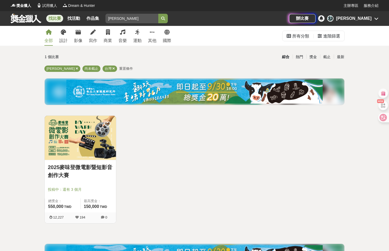
click at [136, 18] on input "search" at bounding box center [131, 19] width 53 height 10
type input "麥"
click at [158, 14] on button "submit" at bounding box center [163, 19] width 10 height 10
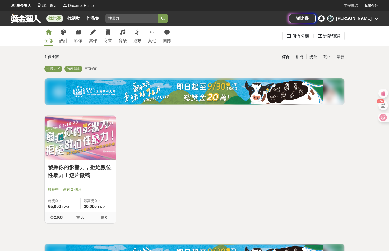
click at [76, 179] on link "發揮你的影響力，拒絕數位性暴力！短片徵稿" at bounding box center [80, 171] width 65 height 16
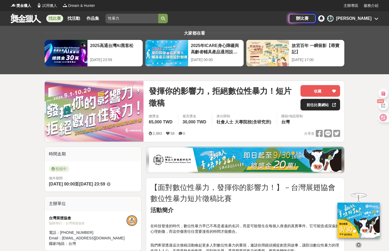
click at [325, 103] on link "前往比賽網站" at bounding box center [320, 105] width 40 height 12
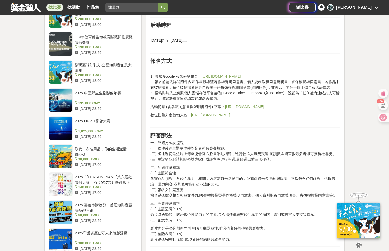
scroll to position [449, 0]
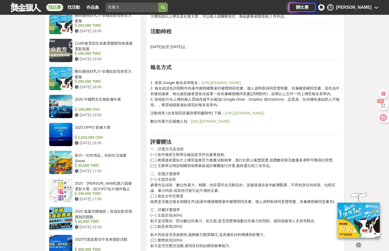
drag, startPoint x: 240, startPoint y: 85, endPoint x: 201, endPoint y: 80, distance: 39.6
click at [201, 80] on p "1. 填寫 Google 報名表單報名： https://reurl.cc/YYEEk4 2. 報名前請先詳閱附件內著作權授權暨著作權聲明同意書、個人資料取得…" at bounding box center [245, 94] width 190 height 28
copy link "https://reurl.cc/YYEEk4"
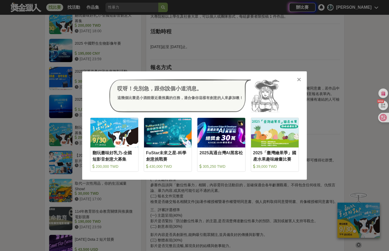
click at [298, 80] on icon at bounding box center [299, 79] width 4 height 5
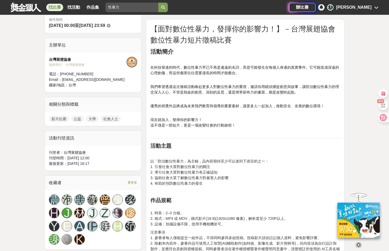
scroll to position [0, 0]
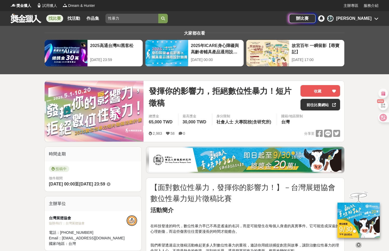
click at [124, 17] on input "性暴力" at bounding box center [131, 19] width 53 height 10
type input "性"
click at [158, 14] on button "submit" at bounding box center [163, 19] width 10 height 10
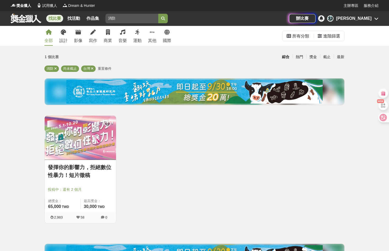
click at [125, 18] on input "消防" at bounding box center [131, 19] width 53 height 10
click at [158, 14] on button "submit" at bounding box center [163, 19] width 10 height 10
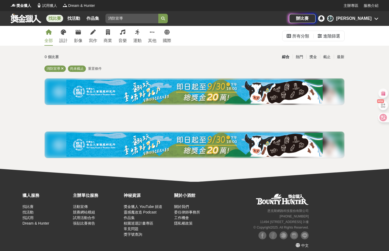
click at [109, 18] on input "消防宣導" at bounding box center [131, 19] width 53 height 10
click at [158, 14] on button "submit" at bounding box center [163, 19] width 10 height 10
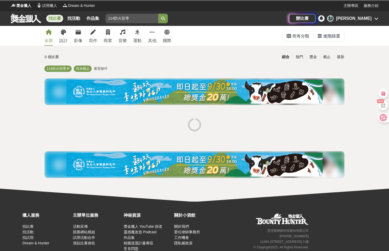
click at [158, 14] on button "submit" at bounding box center [163, 19] width 10 height 10
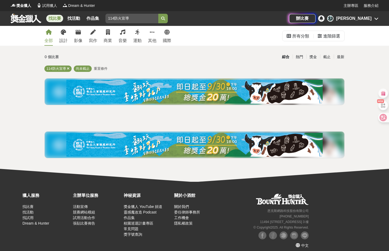
click at [132, 18] on input "114防火宣導" at bounding box center [131, 19] width 53 height 10
click at [158, 14] on button "submit" at bounding box center [163, 19] width 10 height 10
type input "114年防火"
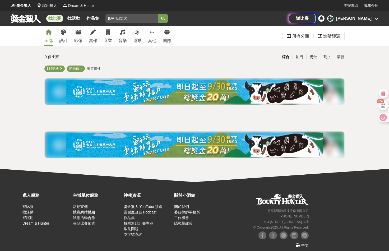
click at [158, 14] on button "submit" at bounding box center [163, 19] width 10 height 10
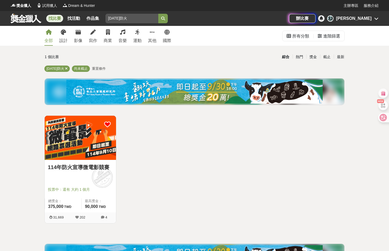
click at [75, 167] on link "114年防火宣導微電影競賽" at bounding box center [80, 167] width 65 height 8
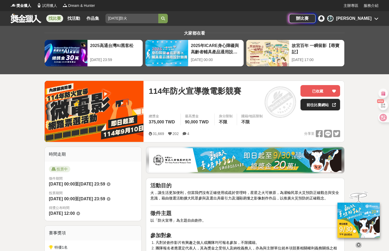
click at [320, 105] on link "前往比賽網站" at bounding box center [320, 105] width 40 height 12
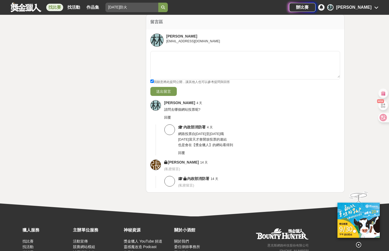
scroll to position [1242, 0]
click at [181, 153] on span "回覆" at bounding box center [181, 153] width 7 height 4
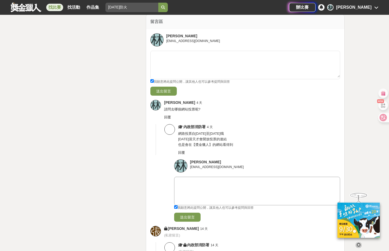
click at [190, 181] on textarea at bounding box center [256, 190] width 165 height 26
click at [257, 180] on textarea "請問每人每天都可以投票? 還是每人只能投一次" at bounding box center [256, 190] width 165 height 26
type textarea "請問每人每天都可以投票? 還是每人只能投一次 ?"
click at [190, 214] on button "送出留言" at bounding box center [187, 217] width 26 height 9
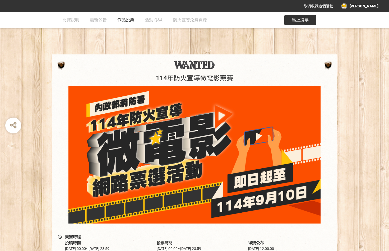
click at [127, 21] on span "作品投票" at bounding box center [125, 19] width 17 height 5
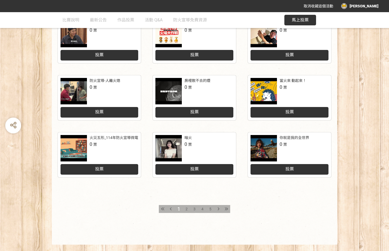
scroll to position [208, 0]
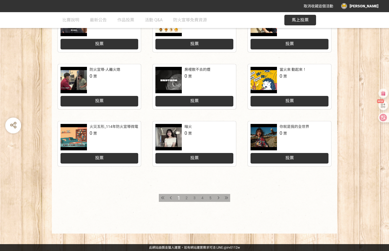
click at [203, 197] on div "4" at bounding box center [202, 198] width 8 height 8
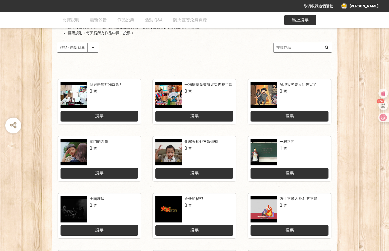
scroll to position [208, 0]
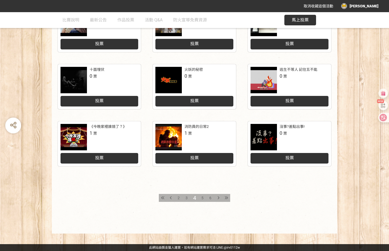
click at [202, 197] on span "5" at bounding box center [202, 198] width 2 height 4
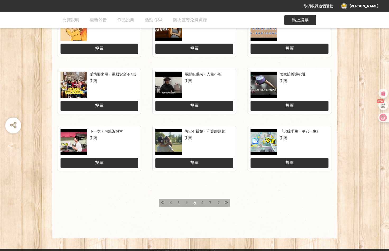
scroll to position [208, 0]
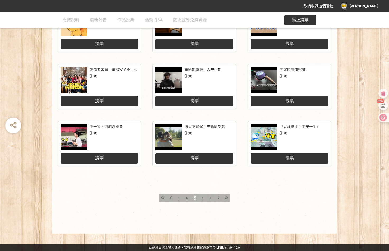
click at [179, 197] on span "3" at bounding box center [179, 198] width 2 height 4
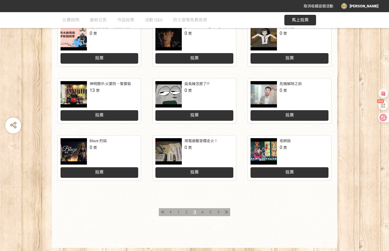
scroll to position [208, 0]
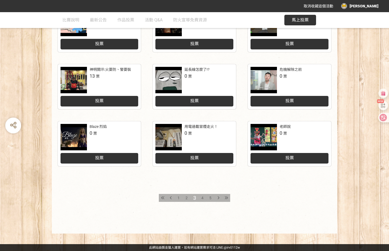
click at [186, 198] on span "2" at bounding box center [186, 198] width 2 height 4
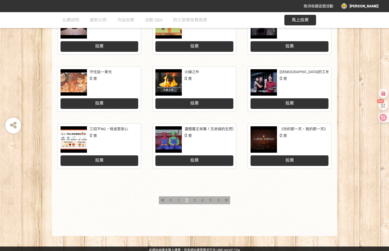
scroll to position [208, 0]
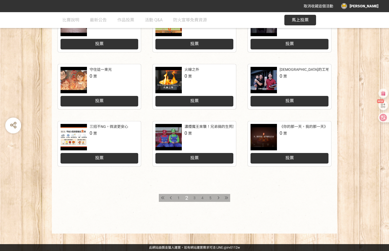
click at [178, 197] on span "1" at bounding box center [179, 198] width 2 height 4
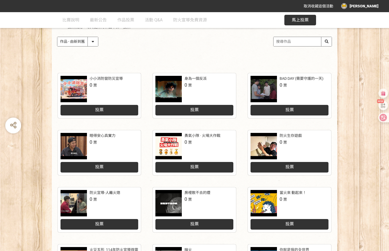
scroll to position [106, 0]
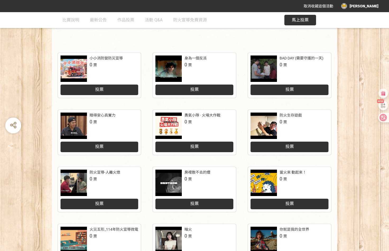
click at [362, 47] on div "小小消防營防災宣導 0 票 投票 身為一個反派 0 票 投票 BAD DAY (需要守護的一天) 0 票 投票 睡得安心真實力 0 票 投票 勇氣小隊 · 火…" at bounding box center [194, 191] width 389 height 289
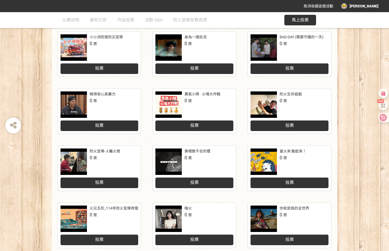
scroll to position [208, 0]
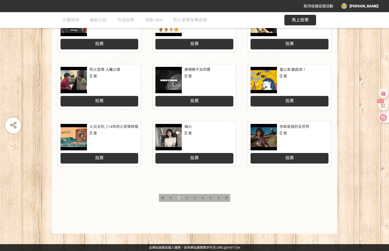
click at [203, 197] on span "4" at bounding box center [202, 198] width 2 height 4
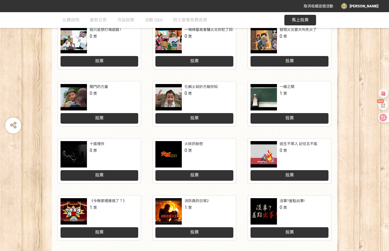
scroll to position [185, 0]
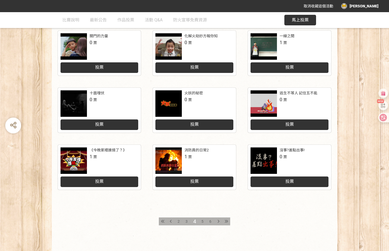
click at [202, 222] on span "5" at bounding box center [202, 221] width 2 height 4
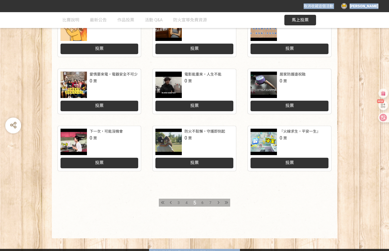
scroll to position [208, 0]
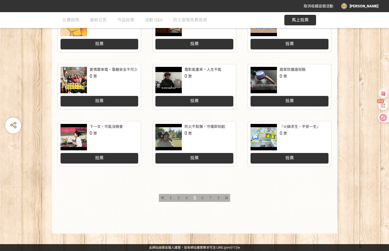
click at [202, 197] on span "6" at bounding box center [202, 198] width 2 height 4
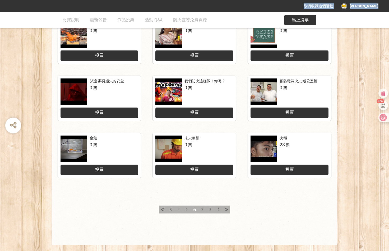
scroll to position [208, 0]
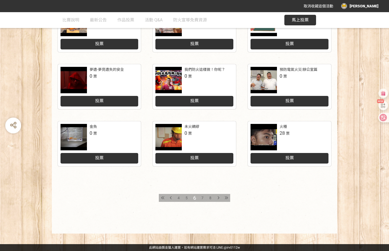
click at [203, 198] on span "7" at bounding box center [202, 198] width 2 height 4
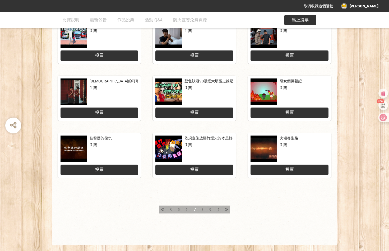
scroll to position [208, 0]
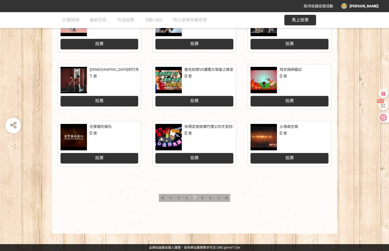
click at [202, 197] on span "8" at bounding box center [202, 198] width 2 height 4
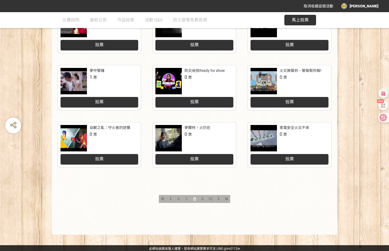
scroll to position [208, 0]
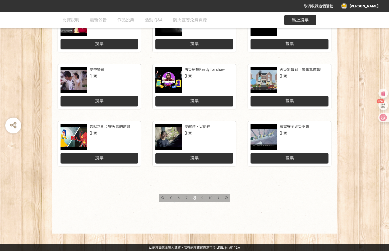
click at [202, 198] on span "9" at bounding box center [202, 198] width 2 height 4
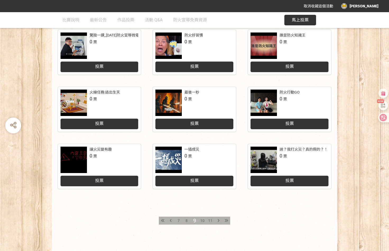
scroll to position [208, 0]
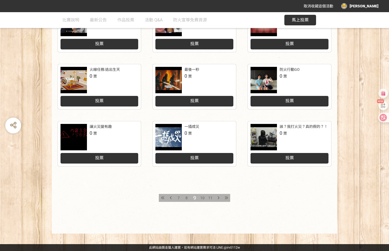
click at [203, 198] on span "10" at bounding box center [202, 198] width 4 height 4
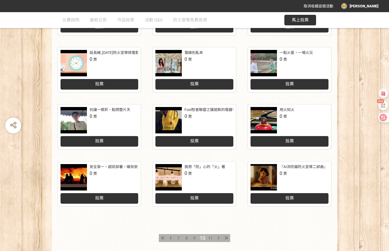
scroll to position [185, 0]
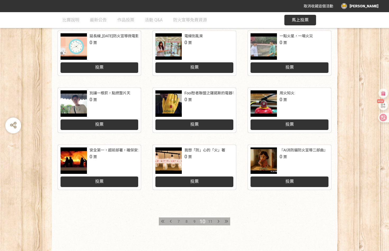
click at [210, 221] on span "11" at bounding box center [210, 221] width 4 height 4
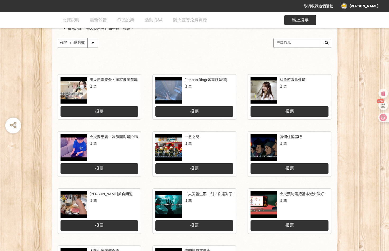
scroll to position [106, 0]
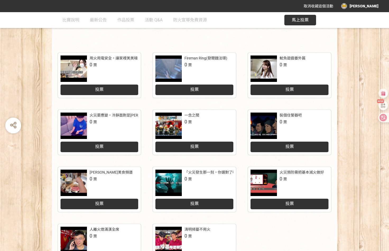
click at [282, 205] on div "投票" at bounding box center [289, 204] width 78 height 11
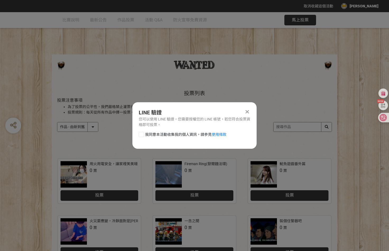
scroll to position [0, 0]
click at [142, 133] on div at bounding box center [141, 134] width 5 height 5
checkbox input "true"
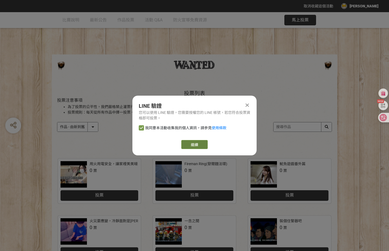
click at [189, 146] on link "繼續" at bounding box center [194, 144] width 26 height 9
click at [248, 104] on icon at bounding box center [246, 105] width 3 height 5
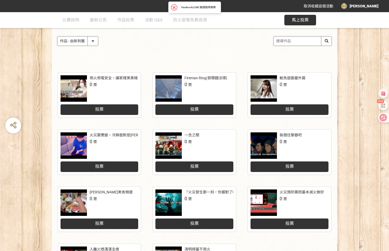
scroll to position [106, 0]
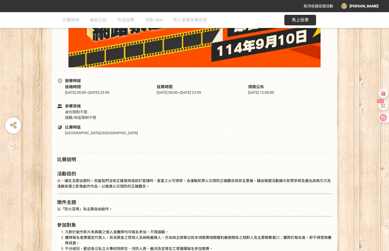
scroll to position [159, 0]
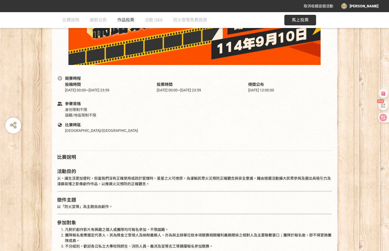
click at [122, 17] on link "作品投票" at bounding box center [125, 20] width 17 height 16
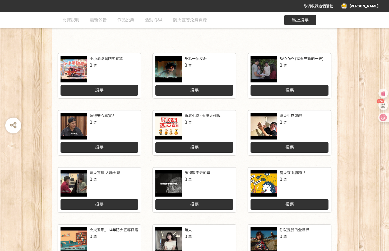
scroll to position [208, 0]
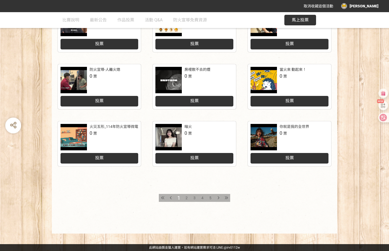
click at [211, 198] on span "5" at bounding box center [210, 198] width 2 height 4
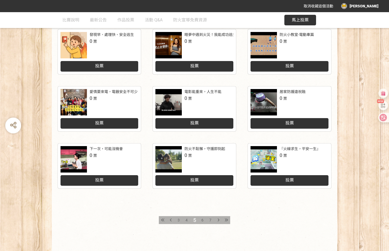
scroll to position [208, 0]
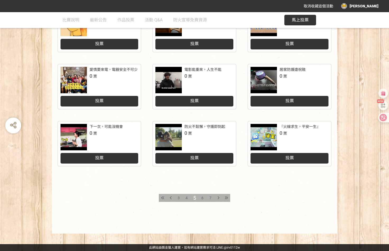
click at [211, 199] on span "7" at bounding box center [210, 198] width 2 height 4
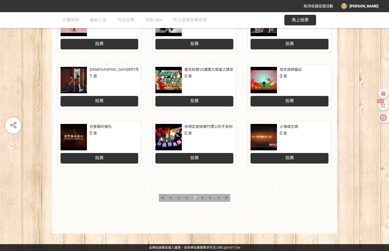
click at [211, 198] on span "9" at bounding box center [210, 198] width 2 height 4
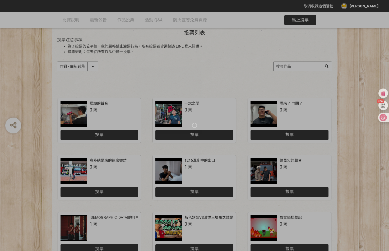
scroll to position [159, 0]
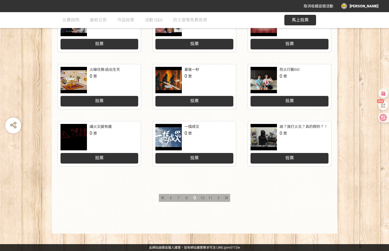
click at [211, 198] on span "11" at bounding box center [210, 198] width 4 height 4
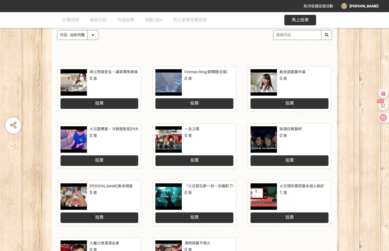
scroll to position [185, 0]
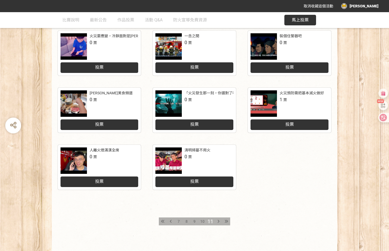
click at [279, 125] on div "投票" at bounding box center [289, 124] width 78 height 11
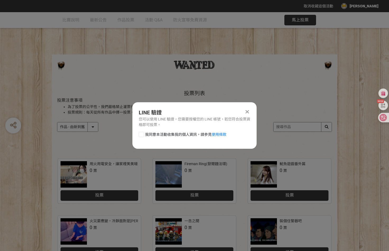
scroll to position [0, 0]
click at [139, 134] on div "取消收藏這個活動 林煌益 此網站由獎金獵人建置，若有網站建置需求 可洽 LINE: @irv0112w 分享 LINE 驗證 您可以使用 LINE 驗證，您需…" at bounding box center [194, 229] width 389 height 459
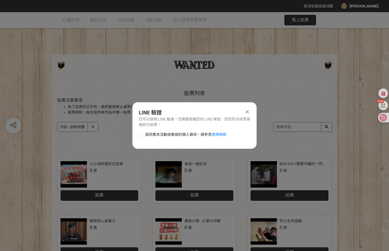
click at [142, 134] on div at bounding box center [141, 134] width 5 height 5
checkbox input "true"
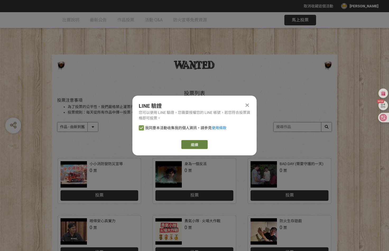
click at [186, 143] on link "繼續" at bounding box center [194, 144] width 26 height 9
click at [247, 102] on div at bounding box center [247, 105] width 6 height 6
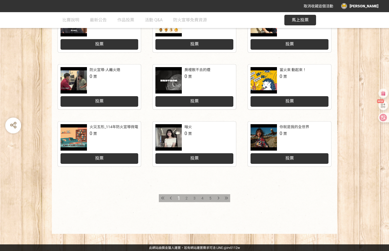
scroll to position [208, 0]
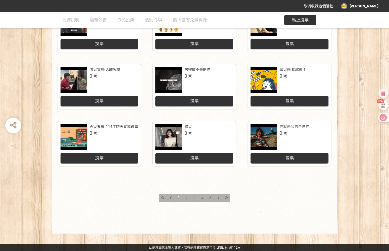
click at [209, 197] on span "5" at bounding box center [210, 198] width 2 height 4
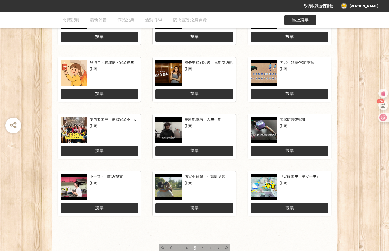
scroll to position [208, 0]
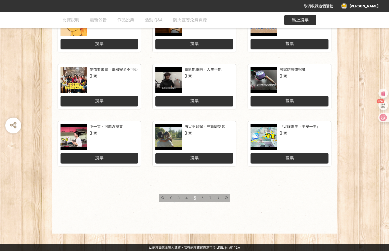
click at [210, 197] on span "7" at bounding box center [210, 198] width 2 height 4
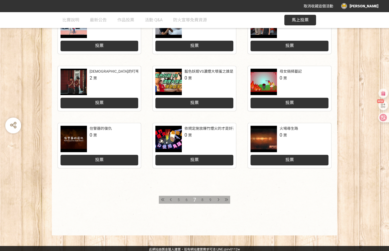
scroll to position [208, 0]
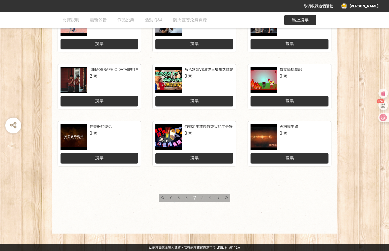
click at [210, 196] on span "9" at bounding box center [210, 198] width 2 height 4
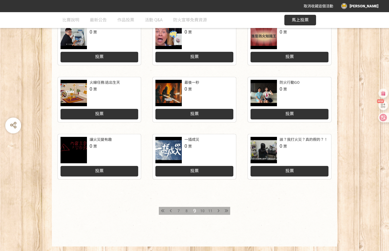
scroll to position [208, 0]
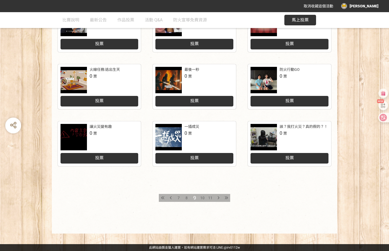
click at [211, 198] on span "11" at bounding box center [210, 198] width 4 height 4
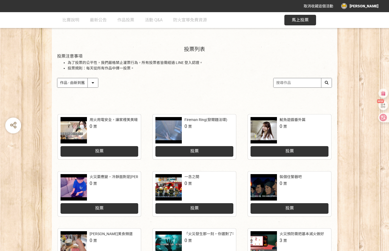
scroll to position [159, 0]
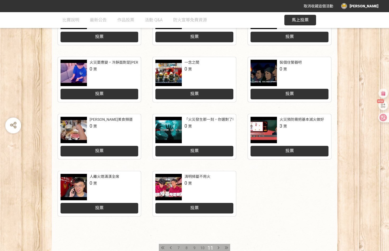
click at [288, 178] on div "用火用電安全，讓家裡美美噠 0 票 投票 Fireman Ring(發爾麵法環) 0 票 投票 魷魚遊戲番外篇 0 票 投票 火災要應變，冷靜面對是王道 0 …" at bounding box center [194, 114] width 285 height 228
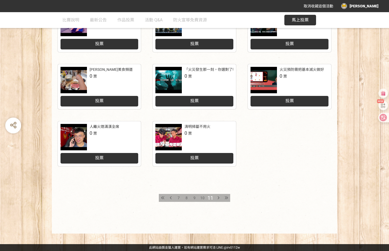
click at [297, 103] on div "投票" at bounding box center [289, 101] width 78 height 11
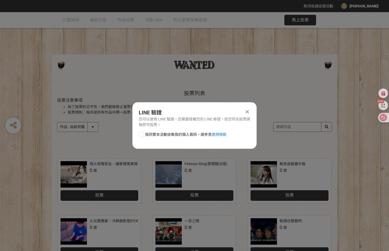
scroll to position [0, 0]
click at [246, 113] on icon at bounding box center [246, 111] width 3 height 5
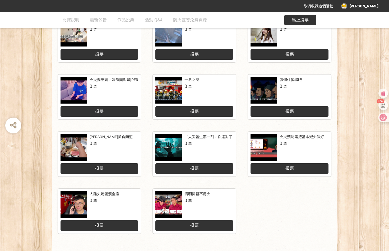
scroll to position [208, 0]
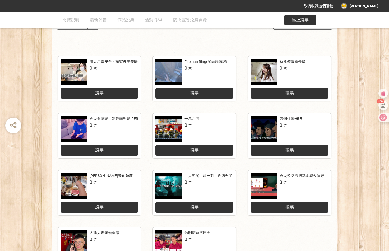
scroll to position [208, 0]
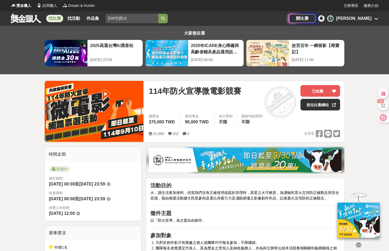
click at [126, 20] on input "[DATE]防火" at bounding box center [131, 19] width 53 height 10
type input "1"
click at [165, 16] on button "submit" at bounding box center [163, 19] width 10 height 10
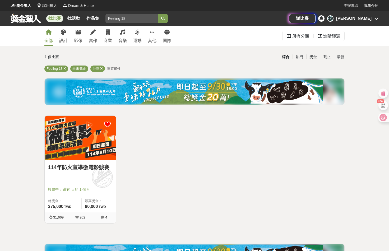
click at [163, 17] on icon "submit" at bounding box center [163, 19] width 4 height 4
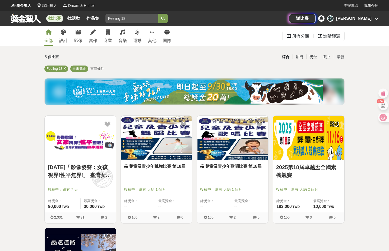
click at [133, 19] on input "Feeling 18" at bounding box center [131, 19] width 53 height 10
click at [140, 20] on input "Feeling 18" at bounding box center [131, 19] width 53 height 10
click at [108, 18] on input "Feeling 18 短影音" at bounding box center [131, 19] width 53 height 10
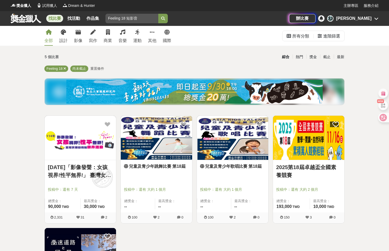
click at [158, 16] on input "Feeling 18 短影音" at bounding box center [131, 19] width 53 height 10
click at [164, 17] on icon "submit" at bounding box center [163, 19] width 4 height 4
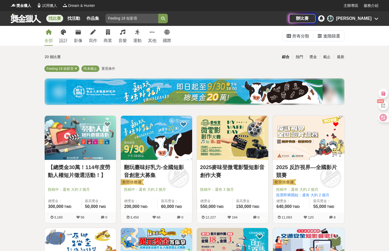
click at [53, 17] on link "找比賽" at bounding box center [54, 18] width 17 height 7
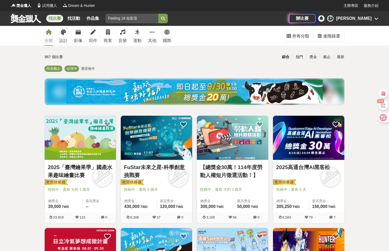
click at [147, 20] on input "Feeling 18 短影音" at bounding box center [131, 19] width 53 height 10
type input "F"
click at [51, 18] on link "找比賽" at bounding box center [54, 18] width 17 height 7
click at [54, 19] on link "找比賽" at bounding box center [54, 18] width 17 height 7
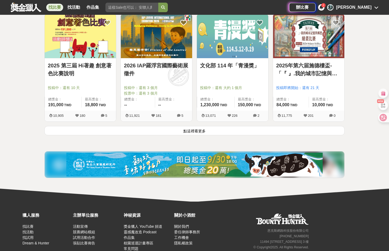
scroll to position [687, 0]
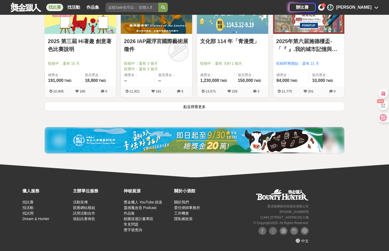
click at [183, 108] on button "點這裡看更多" at bounding box center [194, 106] width 300 height 9
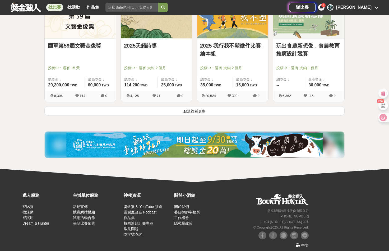
scroll to position [1360, 0]
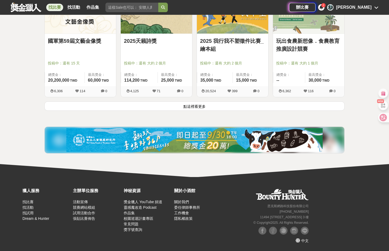
click at [187, 107] on button "點這裡看更多" at bounding box center [194, 105] width 300 height 9
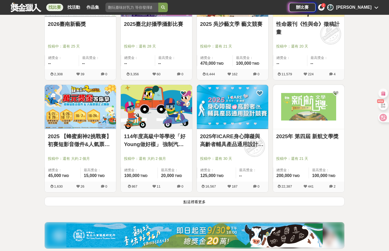
scroll to position [2021, 0]
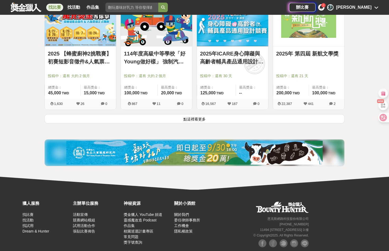
click at [232, 121] on button "點這裡看更多" at bounding box center [194, 118] width 300 height 9
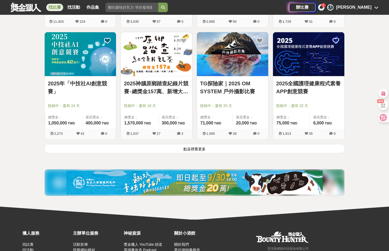
scroll to position [2682, 0]
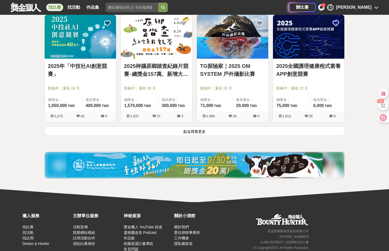
click at [238, 133] on button "點這裡看更多" at bounding box center [194, 131] width 300 height 9
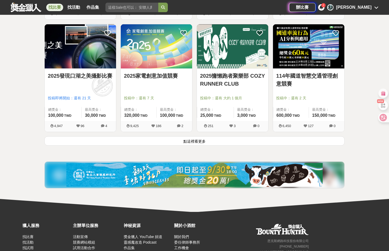
scroll to position [4029, 0]
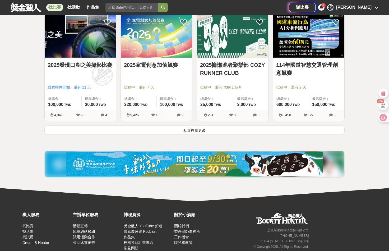
click at [251, 127] on button "點這裡看更多" at bounding box center [194, 130] width 300 height 9
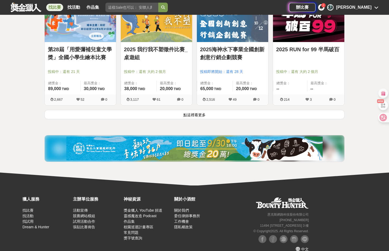
scroll to position [4726, 0]
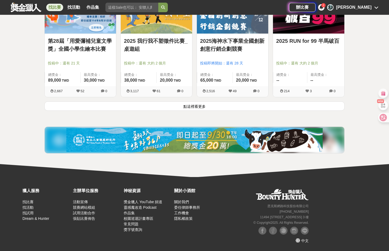
click at [244, 109] on button "點這裡看更多" at bounding box center [194, 105] width 300 height 9
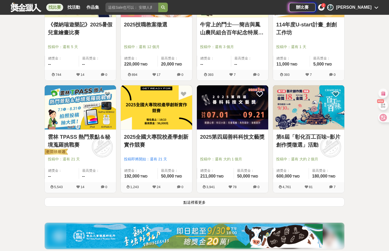
scroll to position [5308, 0]
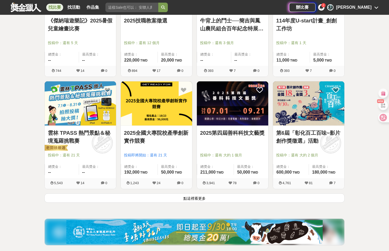
click at [195, 197] on button "點這裡看更多" at bounding box center [194, 197] width 300 height 9
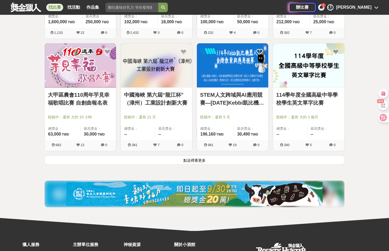
scroll to position [5888, 0]
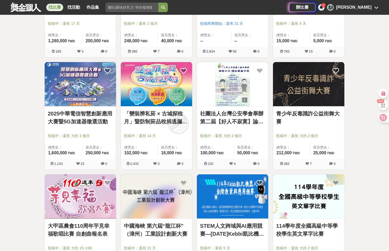
click at [326, 6] on div "1" at bounding box center [323, 5] width 4 height 4
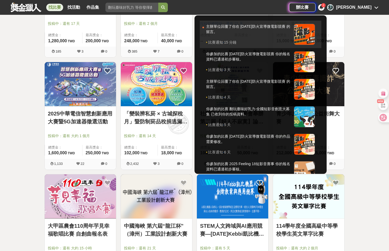
click at [267, 28] on div "主辦單位回覆了你在 [DATE]防火宣導微電影競賽 的留言。" at bounding box center [248, 32] width 85 height 16
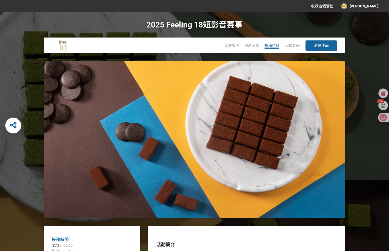
click at [268, 46] on span "投稿作品" at bounding box center [271, 45] width 15 height 4
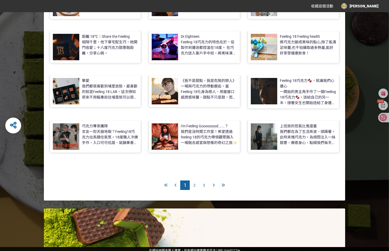
scroll to position [135, 0]
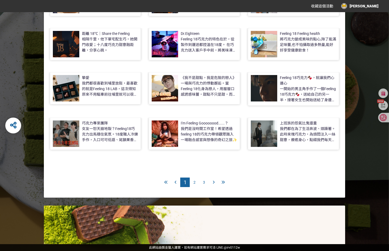
click at [203, 182] on span "3" at bounding box center [204, 182] width 2 height 4
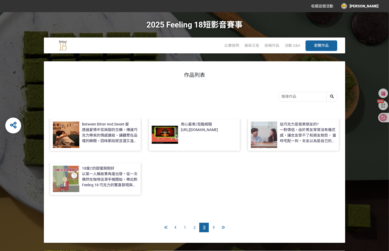
click at [233, 11] on div "收藏這個活動 [PERSON_NAME]" at bounding box center [194, 6] width 389 height 12
click at [233, 45] on span "比賽說明" at bounding box center [231, 45] width 15 height 4
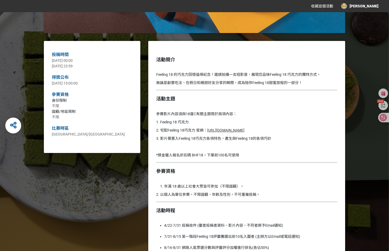
scroll to position [370, 0]
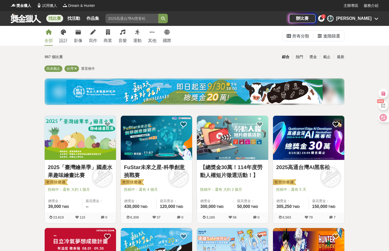
click at [323, 20] on icon at bounding box center [321, 18] width 4 height 4
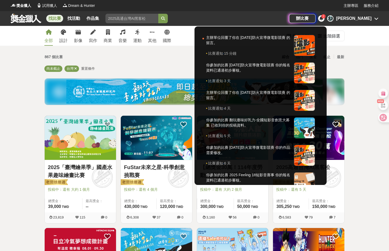
click at [364, 37] on div at bounding box center [194, 125] width 389 height 251
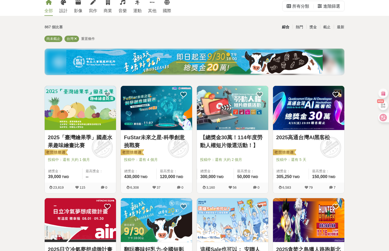
scroll to position [106, 0]
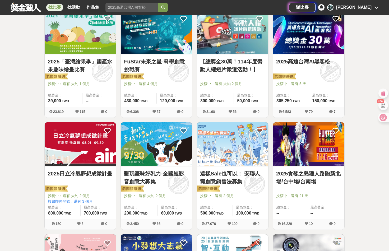
click at [221, 84] on span "投稿中：還有 大約 2 個月" at bounding box center [232, 84] width 65 height 6
click at [223, 70] on link "【總獎金30萬！114年度勞動人權短片徵選活動！】" at bounding box center [232, 66] width 65 height 16
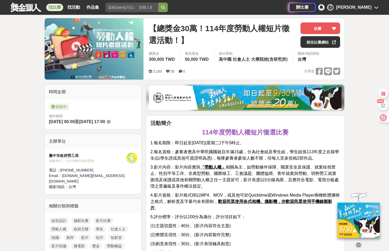
scroll to position [26, 0]
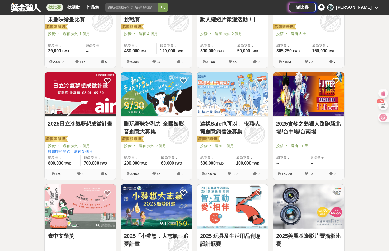
scroll to position [185, 0]
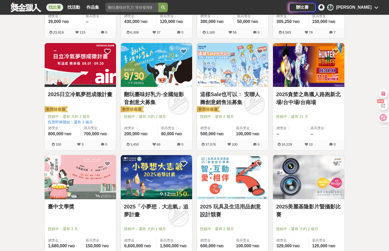
click at [374, 7] on icon at bounding box center [376, 7] width 4 height 4
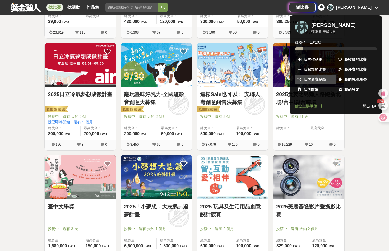
click at [322, 80] on span "我的參賽紀錄" at bounding box center [315, 80] width 22 height 6
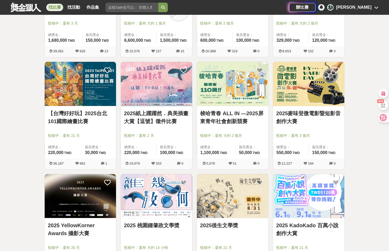
scroll to position [396, 0]
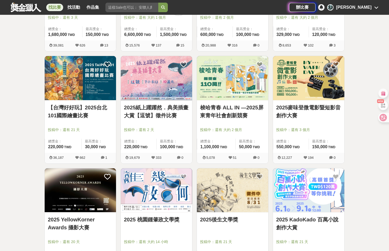
click at [366, 33] on div "全部 設計 影像 寫作 商業 音樂 運動 其他 國際 所有分類 進階篩選 867 個比賽 綜合 熱門 獎金 截止 最新 尚未截止 台灣 重置條件 2025「臺…" at bounding box center [194, 49] width 389 height 838
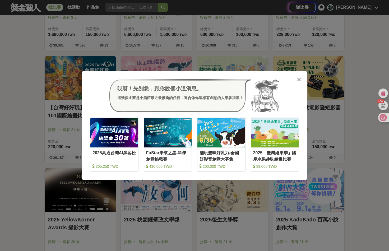
click at [299, 80] on icon at bounding box center [299, 79] width 4 height 5
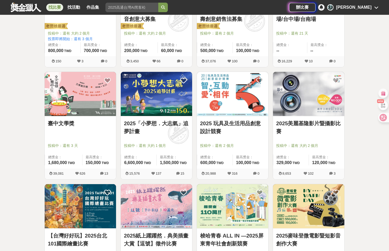
scroll to position [264, 0]
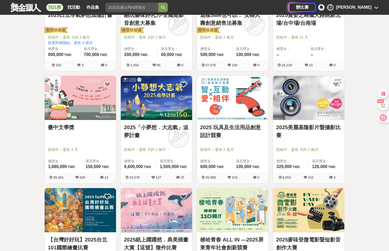
click at [288, 225] on img at bounding box center [308, 210] width 71 height 44
